Goal: Find specific page/section: Find specific page/section

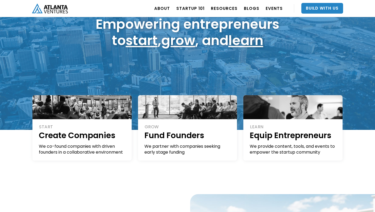
scroll to position [53, 0]
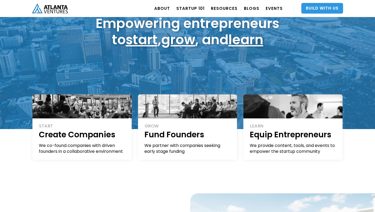
click at [314, 4] on link "Build With Us" at bounding box center [322, 8] width 42 height 11
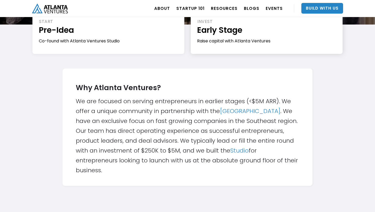
scroll to position [100, 0]
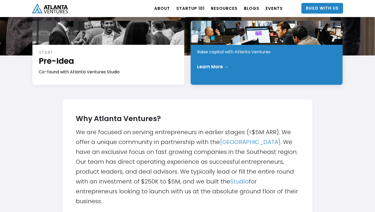
click at [208, 62] on div "INVEST Early Stage Raise capital with Atlanta Ventures Learn More →" at bounding box center [267, 53] width 152 height 64
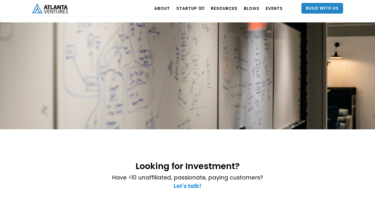
click at [188, 183] on strong "Let's talk!" at bounding box center [188, 186] width 28 height 8
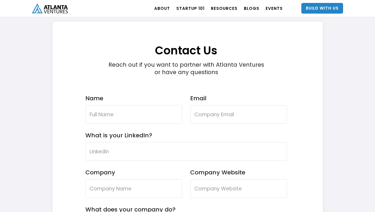
scroll to position [1533, 0]
